Goal: Information Seeking & Learning: Find specific fact

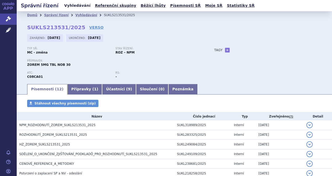
click at [77, 7] on link "Vyhledávání" at bounding box center [78, 5] width 30 height 7
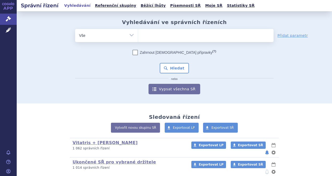
click at [164, 35] on ul at bounding box center [206, 34] width 136 height 11
click at [138, 35] on select at bounding box center [138, 35] width 0 height 13
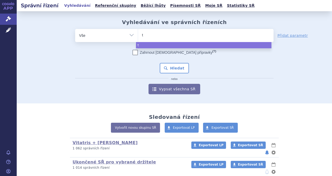
type input "ti"
type input "tic"
type input "tica"
type input "ticag"
type input "ticagr"
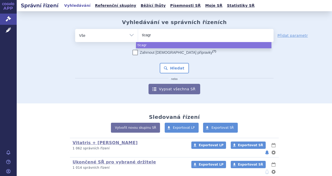
type input "ticag"
type input "tica"
type input "ticag"
type input "ticagre"
type input "ticagrel"
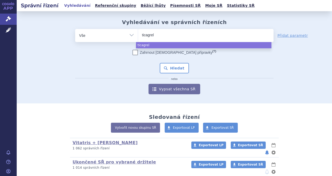
type input "ticagrelo"
type input "[MEDICAL_DATA]"
select select "[MEDICAL_DATA]"
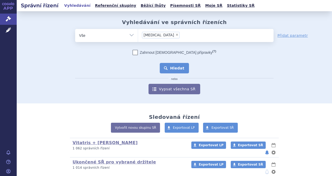
click at [167, 68] on button "Hledat" at bounding box center [175, 68] width 30 height 10
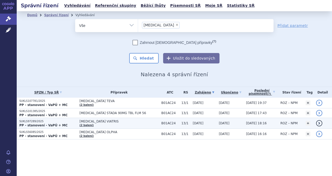
click at [85, 124] on link "(2 balení)" at bounding box center [87, 125] width 14 height 3
